Goal: Task Accomplishment & Management: Complete application form

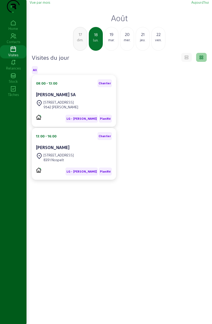
click at [14, 92] on icon at bounding box center [13, 89] width 26 height 6
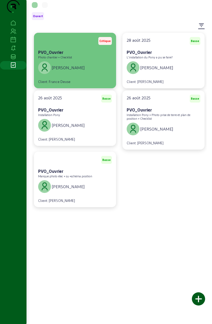
click at [94, 59] on div "Photo chantier + Checklist" at bounding box center [75, 58] width 74 height 4
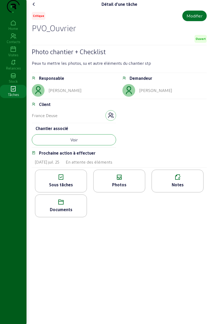
click at [98, 145] on button "Voir" at bounding box center [74, 139] width 84 height 11
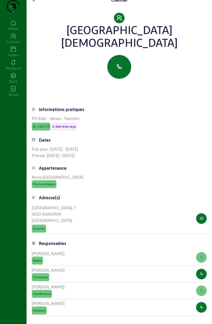
scroll to position [95, 0]
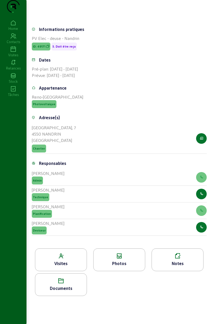
click at [72, 256] on icon at bounding box center [60, 256] width 51 height 6
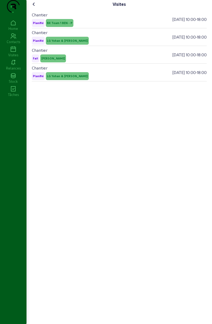
click at [35, 7] on icon at bounding box center [34, 4] width 6 height 6
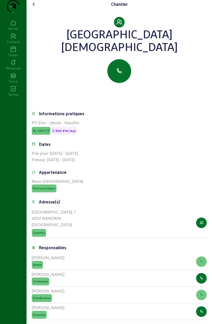
click at [2, 53] on icon at bounding box center [13, 49] width 26 height 6
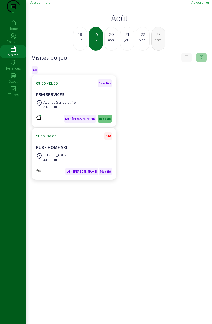
click at [10, 97] on div "Tâches" at bounding box center [13, 94] width 26 height 5
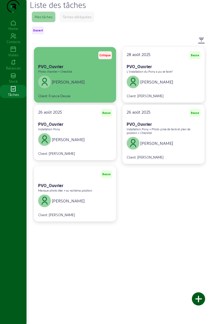
click at [89, 89] on div "[PERSON_NAME]" at bounding box center [75, 82] width 74 height 15
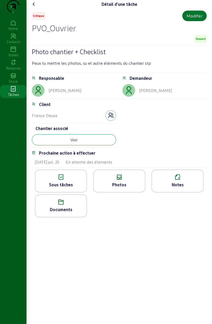
click at [96, 145] on button "Voir" at bounding box center [74, 139] width 84 height 11
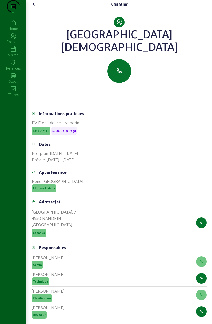
scroll to position [95, 0]
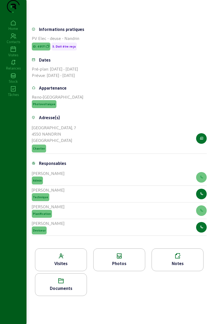
click at [74, 258] on icon at bounding box center [60, 256] width 51 height 6
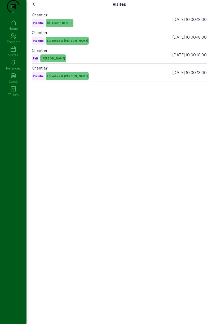
click at [35, 7] on icon at bounding box center [34, 4] width 6 height 6
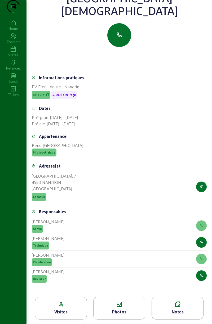
scroll to position [95, 0]
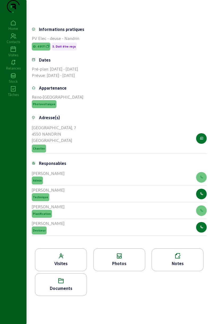
click at [71, 259] on div "Visites" at bounding box center [61, 260] width 52 height 23
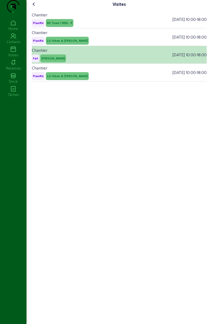
click at [84, 64] on div "Chantier Fait [PERSON_NAME] [DATE] 10:00 - 18:00" at bounding box center [119, 55] width 175 height 18
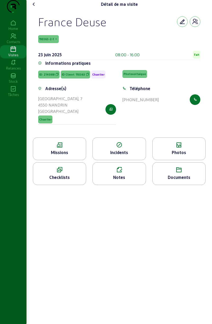
click at [72, 175] on div "Checklists" at bounding box center [59, 173] width 53 height 23
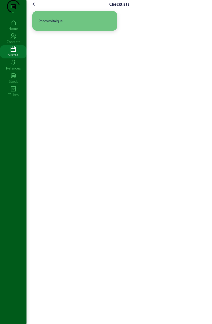
click at [105, 31] on div "Photovoltaique" at bounding box center [74, 21] width 85 height 20
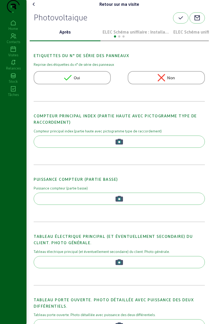
click at [149, 35] on p "ELEC Schéma unifilaire : Installation 1" at bounding box center [135, 32] width 66 height 6
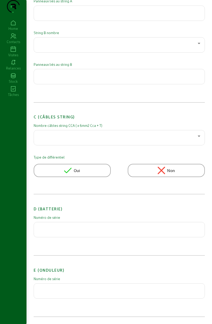
scroll to position [340, 0]
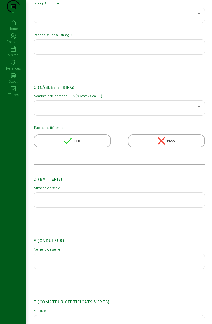
click at [82, 202] on input "text" at bounding box center [119, 198] width 162 height 6
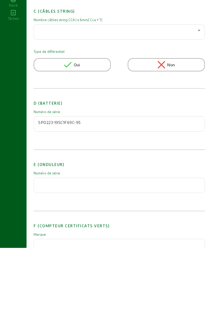
scroll to position [339, 0]
type input "SP0223-195C1F69C-95"
click at [110, 263] on input "text" at bounding box center [119, 260] width 162 height 6
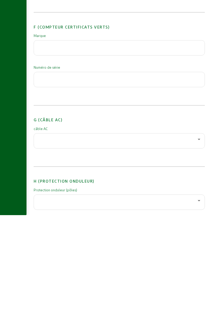
type input "7B0777BB-B4"
click at [106, 251] on div at bounding box center [117, 248] width 159 height 6
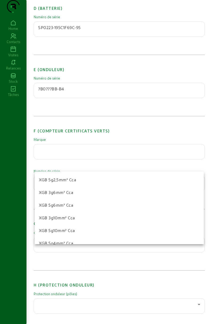
scroll to position [26, 0]
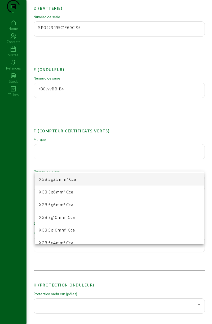
click at [77, 181] on mat-option "XGB 5g2,5mm² Cca" at bounding box center [119, 179] width 169 height 13
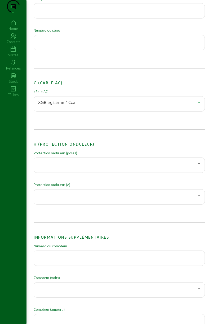
scroll to position [656, 0]
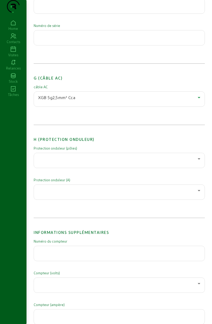
click at [111, 162] on div at bounding box center [117, 159] width 159 height 6
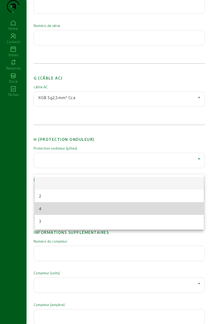
click at [62, 208] on mat-option "4" at bounding box center [119, 208] width 169 height 13
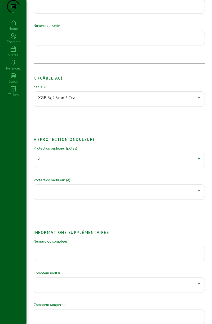
click at [80, 194] on div at bounding box center [117, 190] width 159 height 6
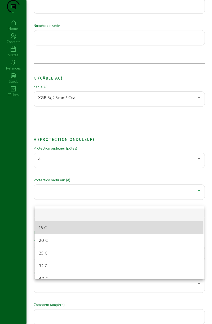
click at [68, 230] on mat-option "16 C" at bounding box center [119, 227] width 169 height 13
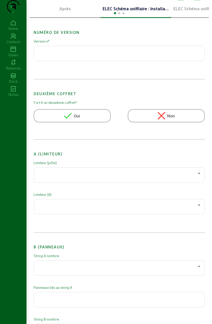
scroll to position [0, 0]
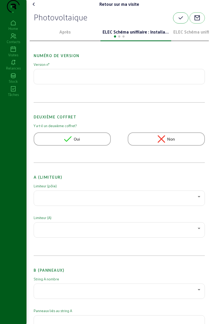
click at [181, 21] on icon "button" at bounding box center [180, 18] width 6 height 6
